Goal: Task Accomplishment & Management: Use online tool/utility

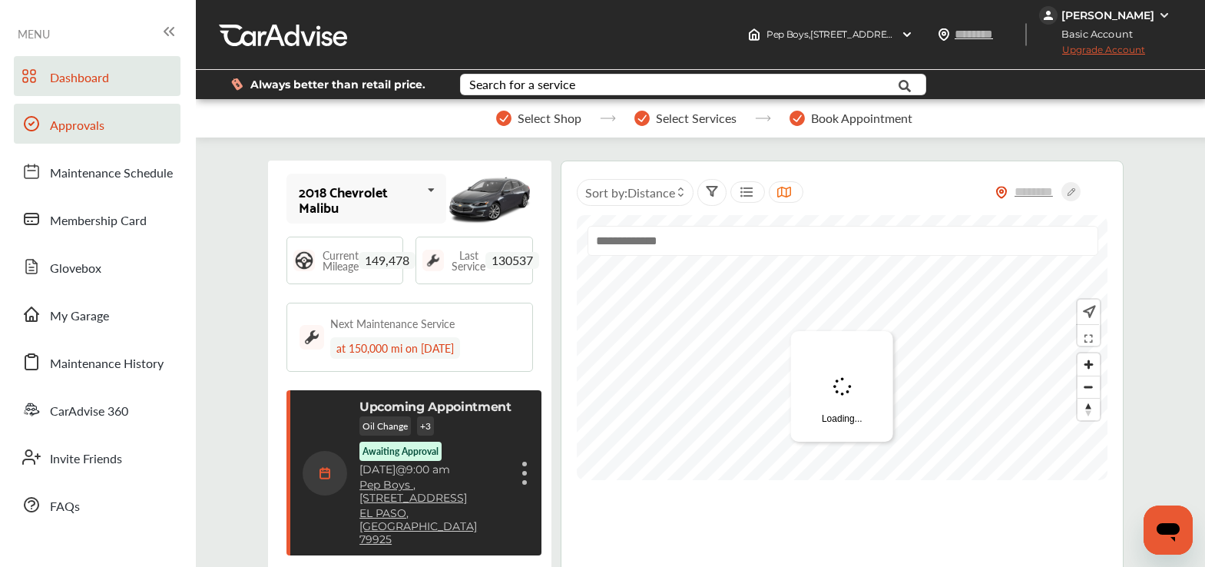
click at [117, 134] on link "Approvals" at bounding box center [97, 124] width 167 height 40
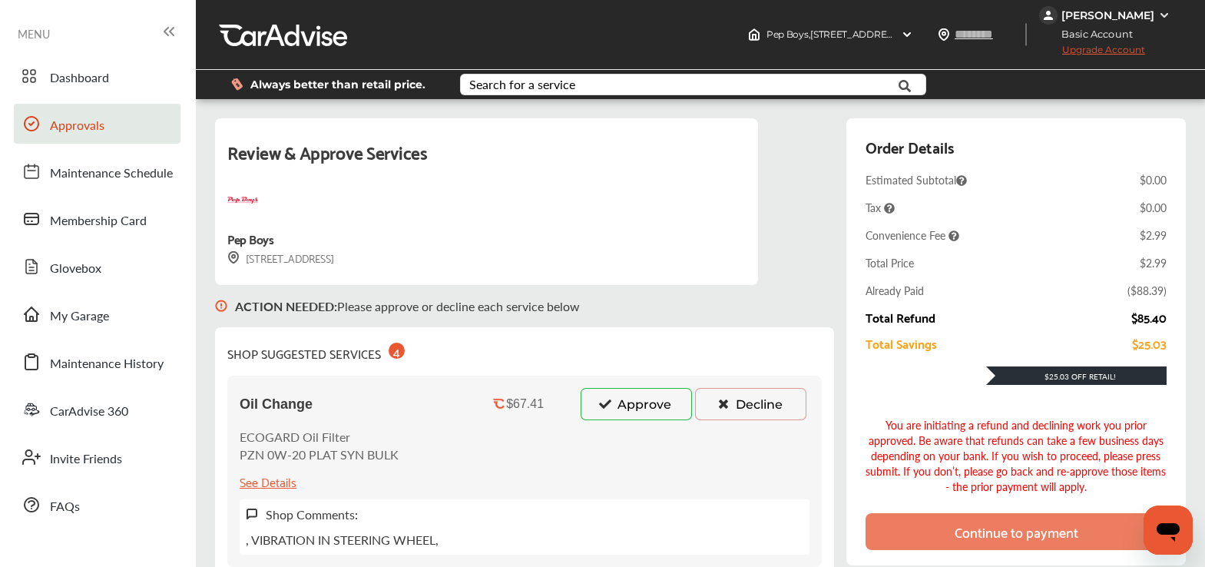
click at [631, 416] on button "Approve" at bounding box center [636, 404] width 111 height 32
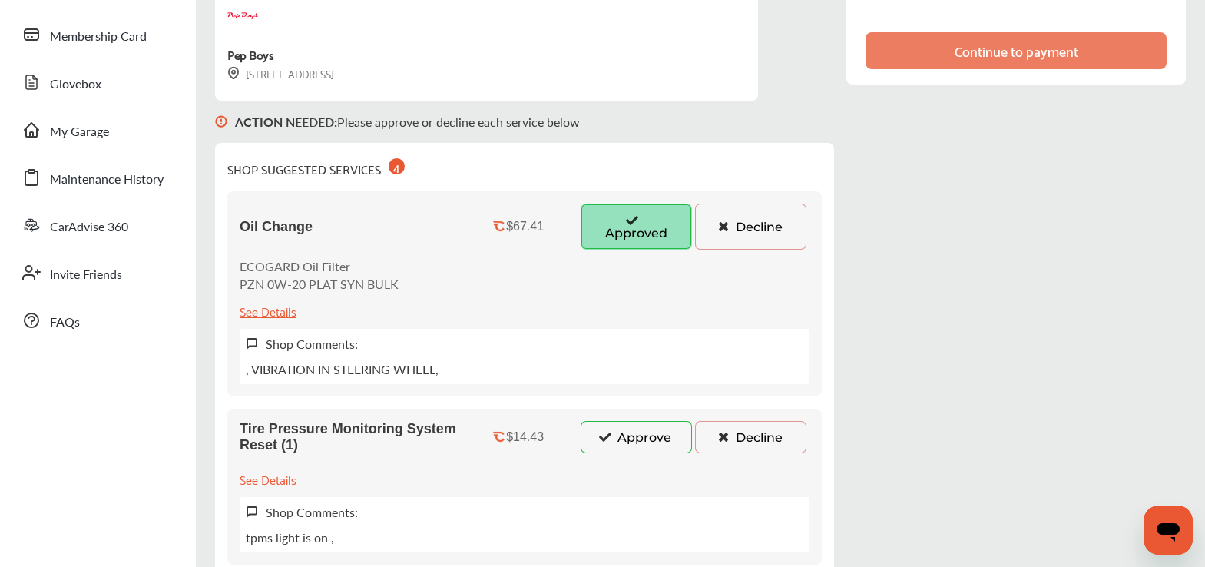
click at [615, 435] on button "Approve" at bounding box center [636, 437] width 111 height 32
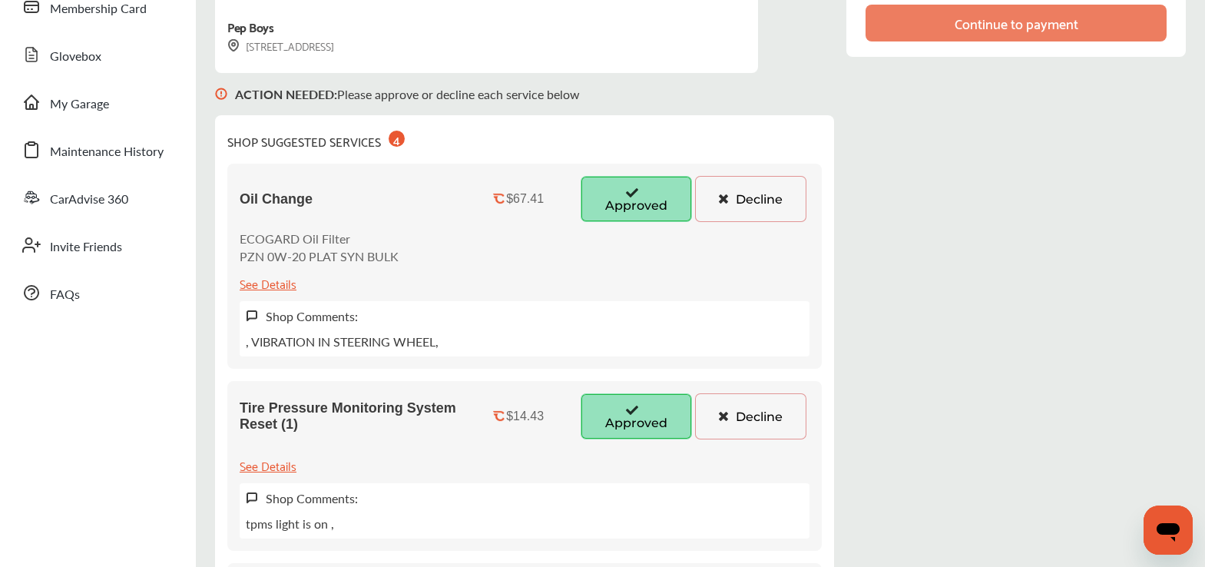
scroll to position [532, 0]
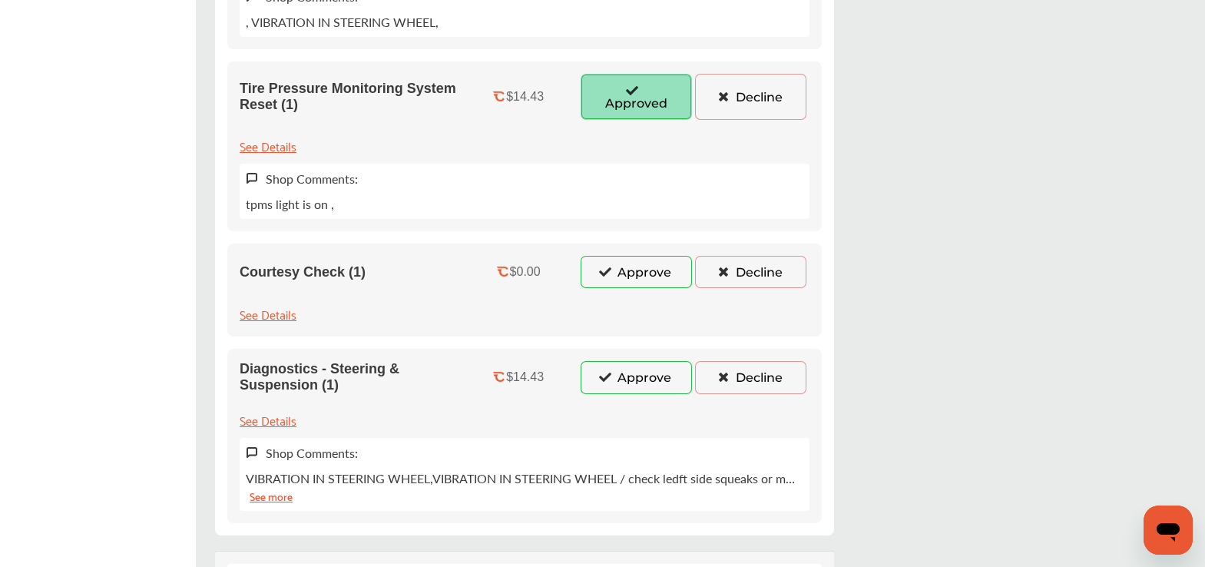
click at [618, 275] on button "Approve" at bounding box center [636, 272] width 111 height 32
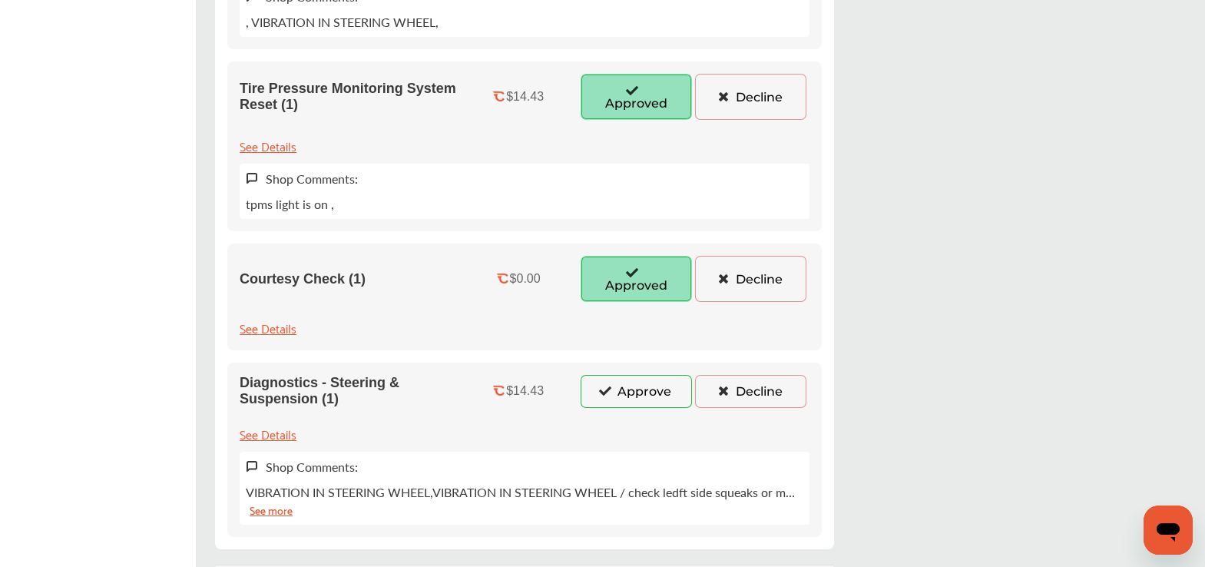
click at [621, 363] on div "Diagnostics - Steering & Suspension (1) $14.43 Approve Decline See Details Shop…" at bounding box center [524, 450] width 595 height 174
click at [619, 376] on button "Approve" at bounding box center [636, 391] width 111 height 32
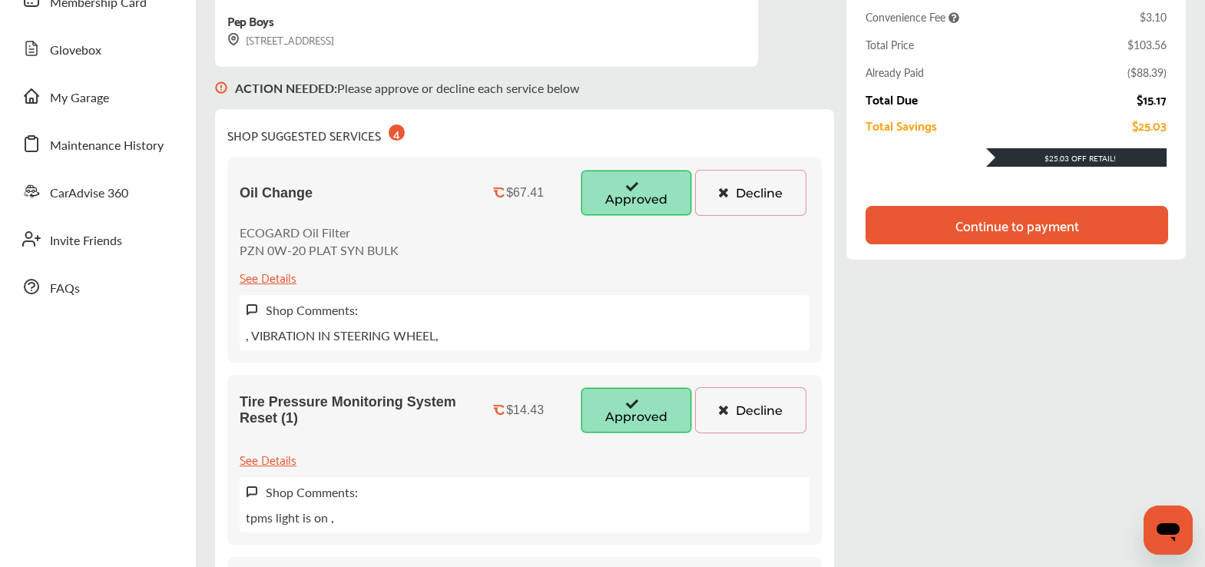
scroll to position [0, 0]
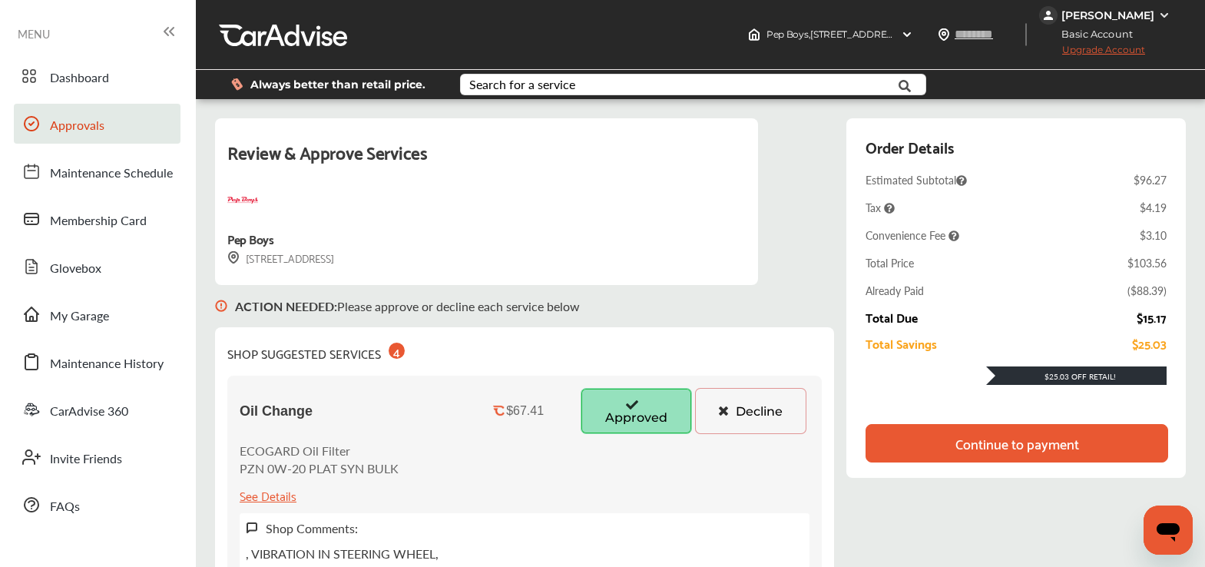
click at [897, 446] on div "Continue to payment" at bounding box center [1017, 443] width 303 height 38
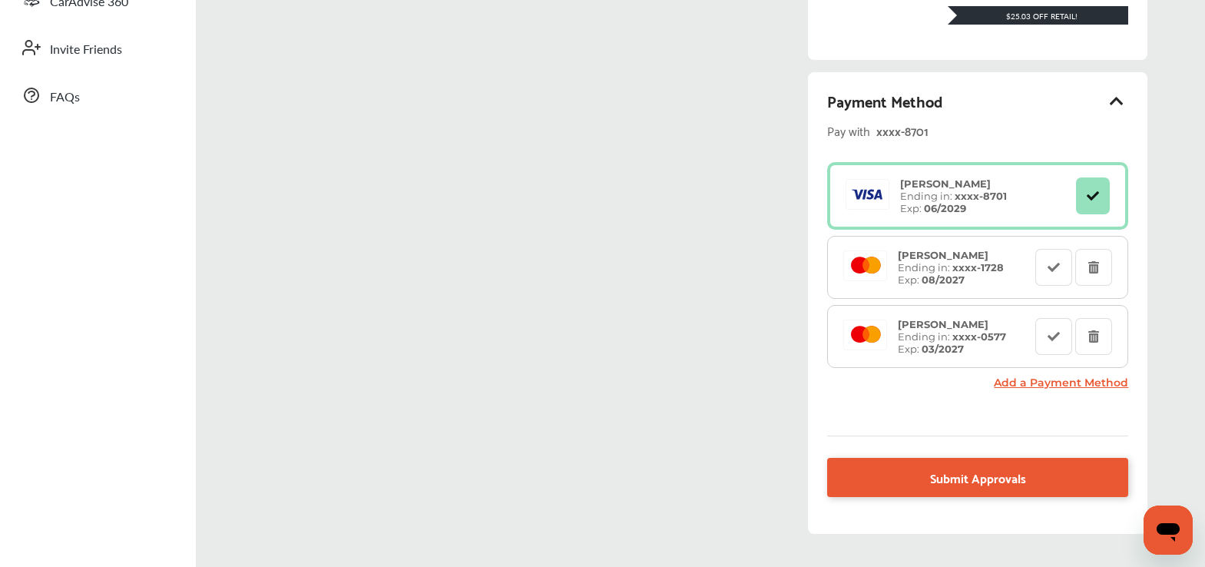
scroll to position [501, 0]
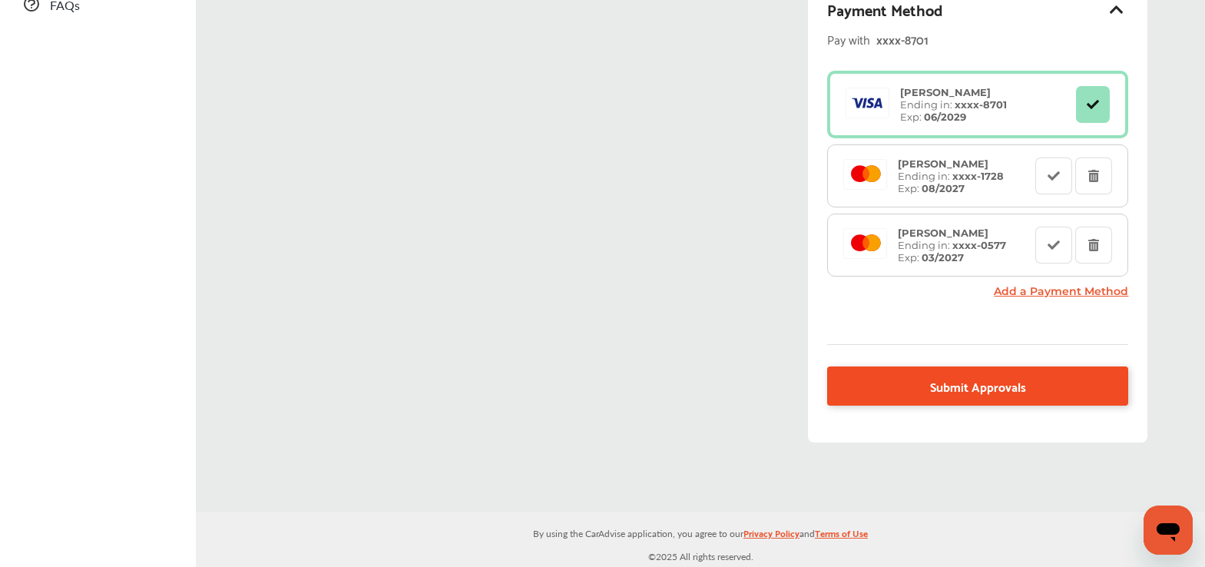
click at [959, 381] on span "Submit Approvals" at bounding box center [978, 386] width 96 height 21
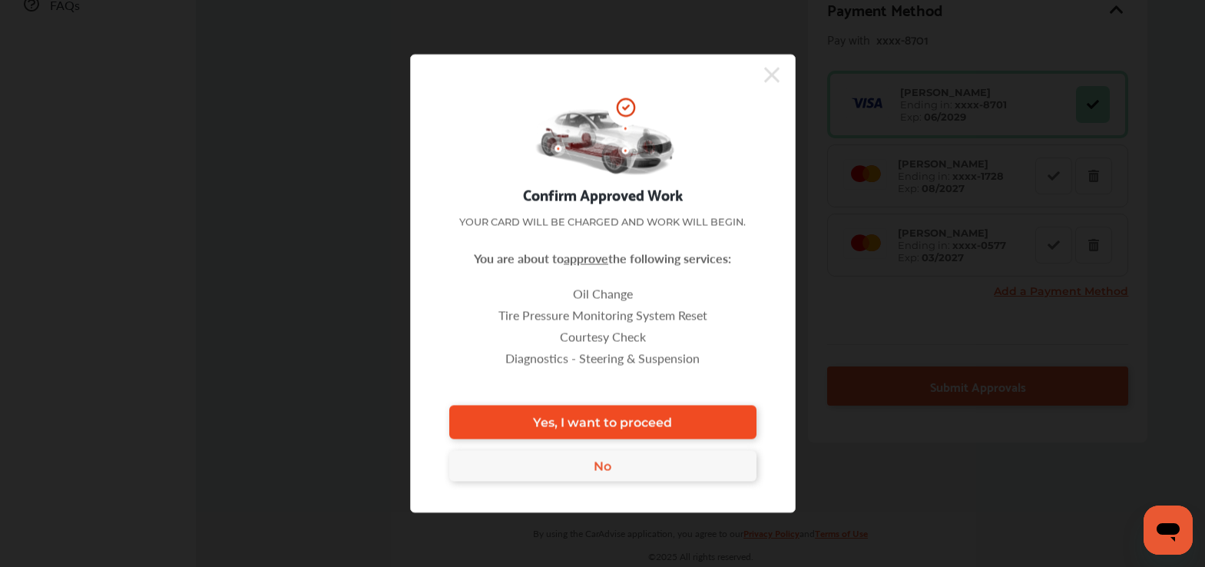
click at [751, 419] on link "Yes, I want to proceed" at bounding box center [602, 423] width 307 height 34
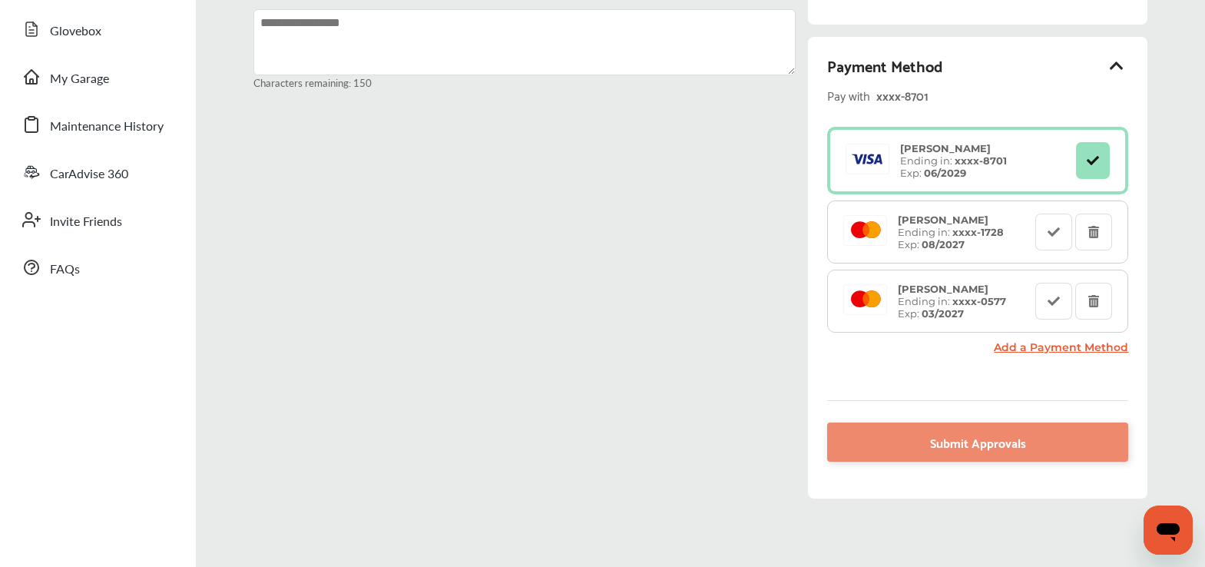
scroll to position [22, 0]
